Goal: Task Accomplishment & Management: Use online tool/utility

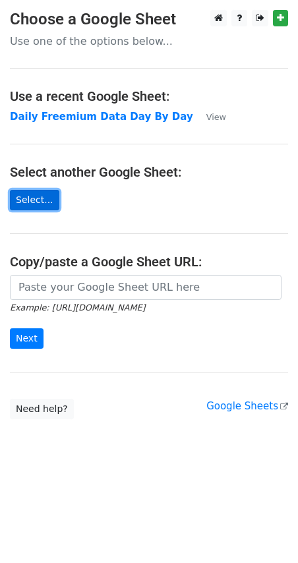
click at [40, 202] on link "Select..." at bounding box center [34, 200] width 49 height 20
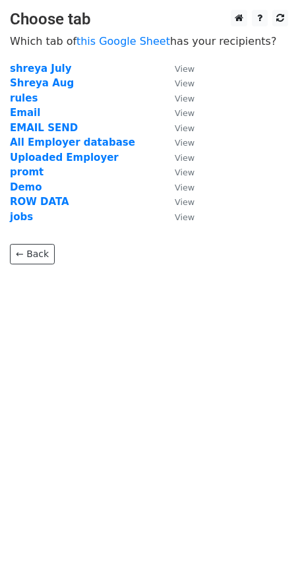
click at [55, 217] on tbody "shreya July View Shreya Aug View rules View Email View EMAIL SEND View All Empl…" at bounding box center [102, 142] width 185 height 163
click at [21, 113] on strong "Email" at bounding box center [25, 113] width 30 height 12
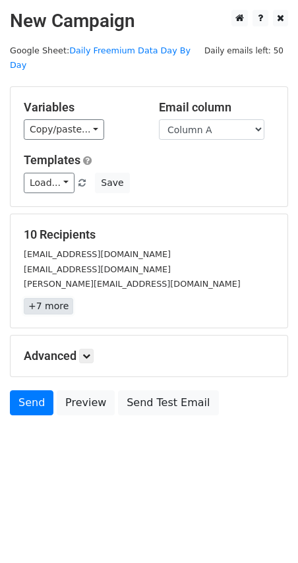
click at [49, 298] on link "+7 more" at bounding box center [48, 306] width 49 height 16
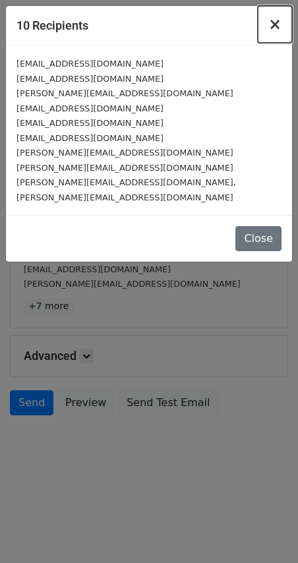
click at [273, 28] on span "×" at bounding box center [274, 24] width 13 height 18
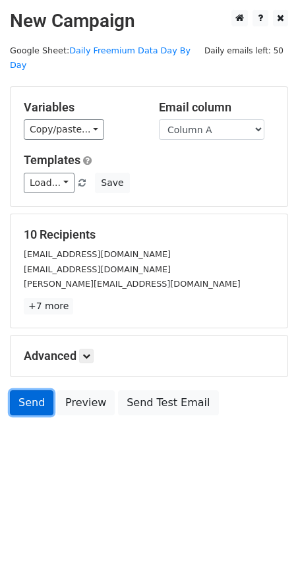
click at [28, 390] on link "Send" at bounding box center [31, 402] width 43 height 25
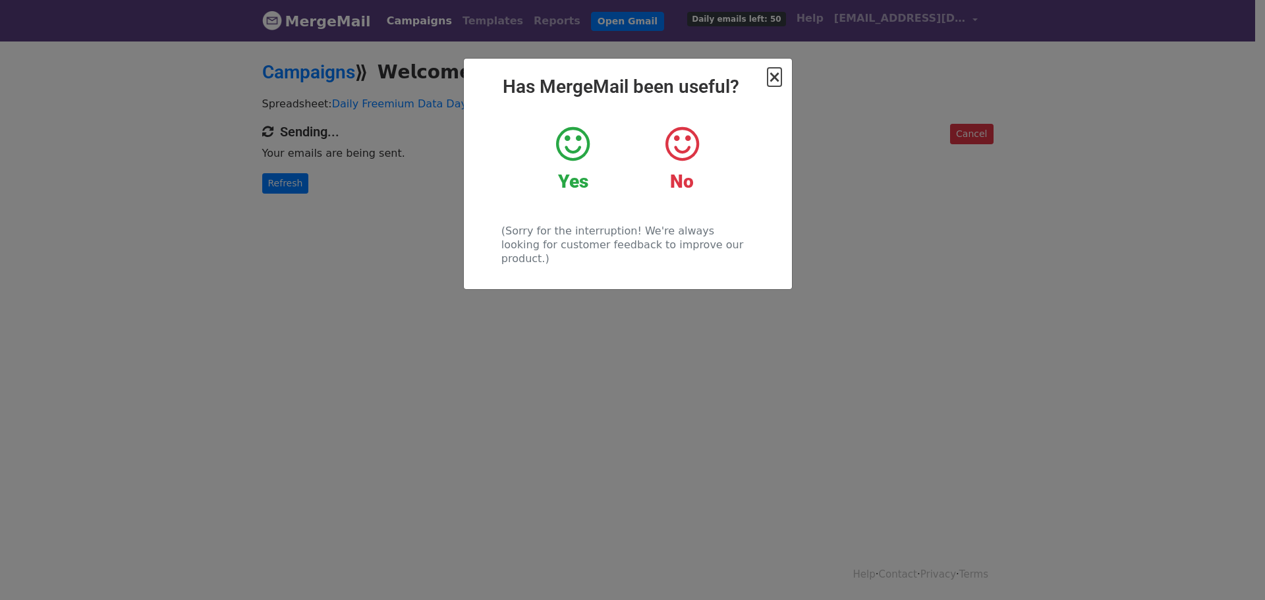
click at [775, 76] on span "×" at bounding box center [774, 77] width 13 height 18
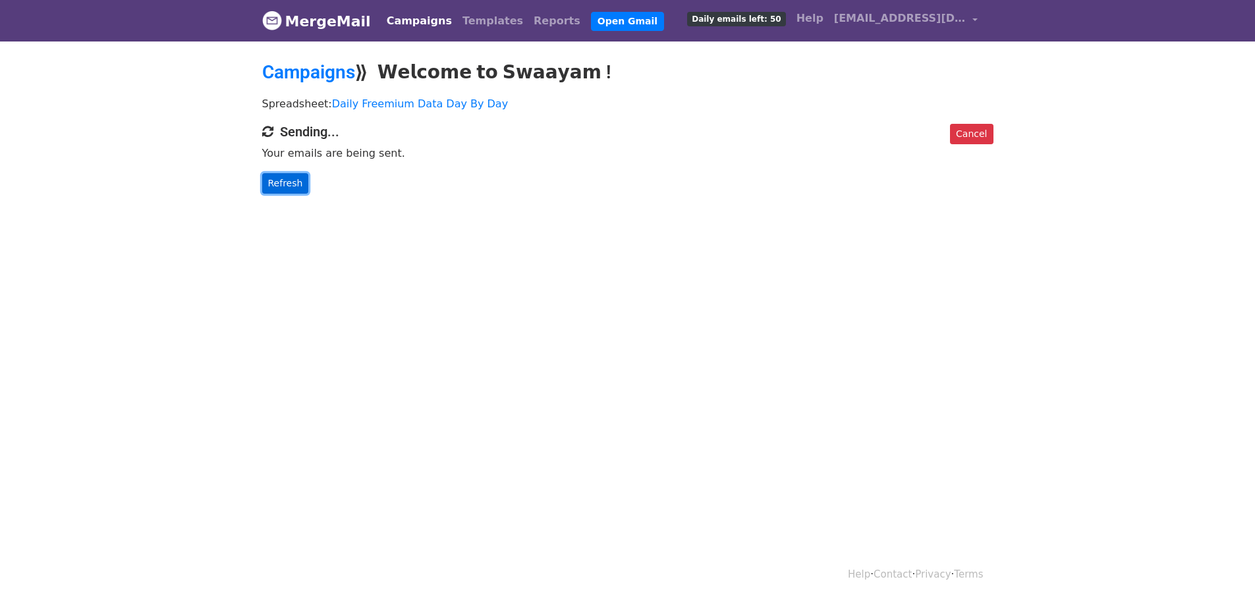
click at [279, 181] on link "Refresh" at bounding box center [285, 183] width 47 height 20
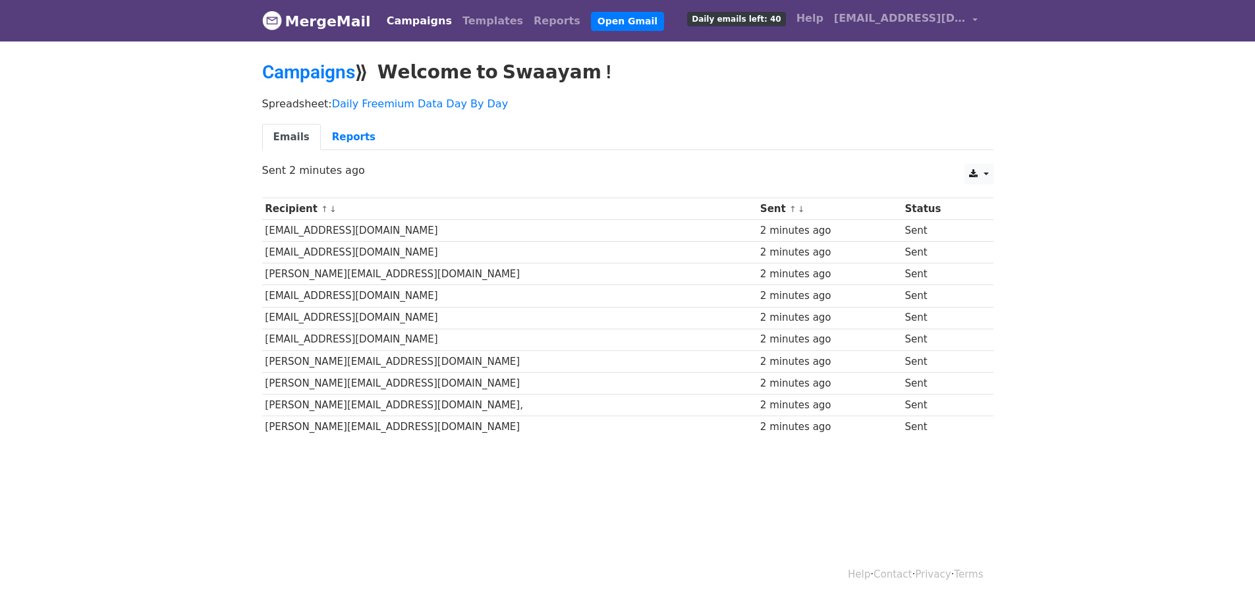
scroll to position [2, 0]
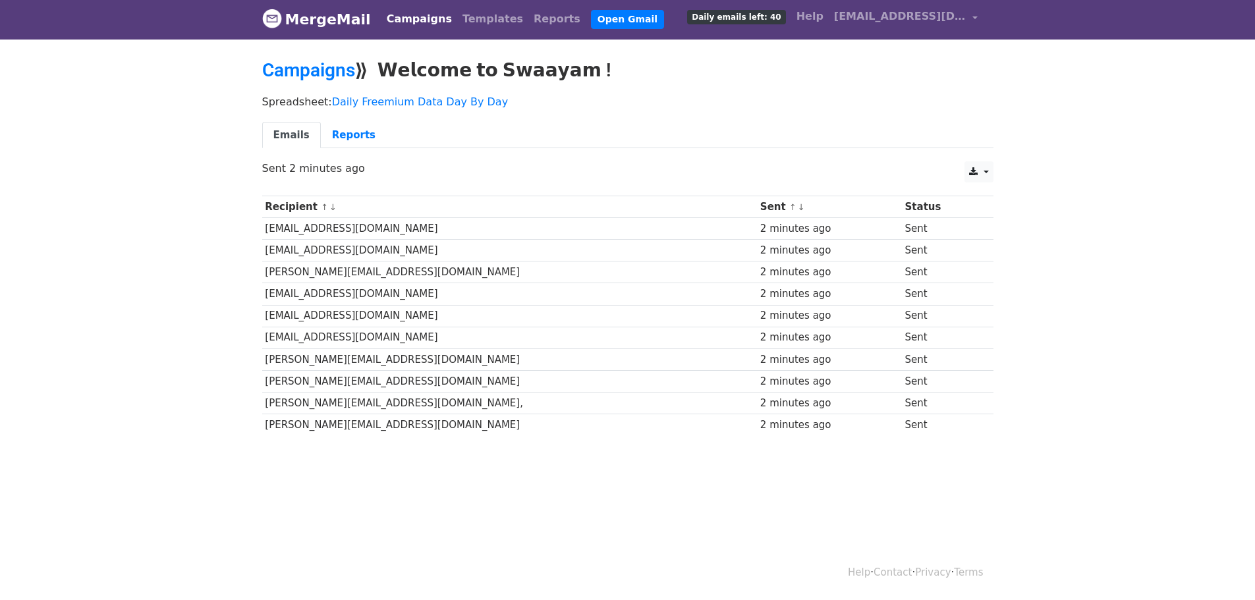
drag, startPoint x: 268, startPoint y: 192, endPoint x: 966, endPoint y: 435, distance: 739.0
click at [963, 458] on body "MergeMail Campaigns Templates Reports Open Gmail Daily emails left: 40 Help [EM…" at bounding box center [627, 248] width 1255 height 501
copy div
